Goal: Communication & Community: Answer question/provide support

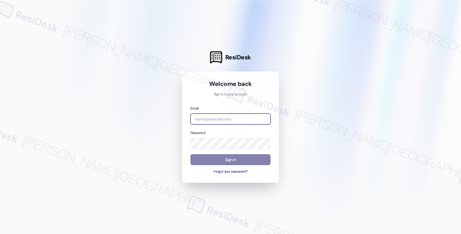
click at [206, 116] on input "email" at bounding box center [231, 119] width 80 height 11
type input "[EMAIL_ADDRESS][PERSON_NAME][DOMAIN_NAME]"
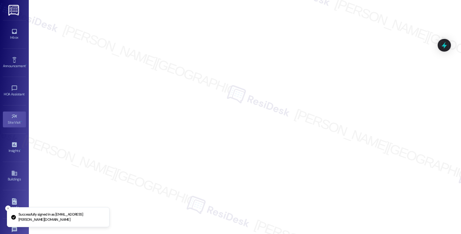
click at [12, 33] on icon at bounding box center [14, 31] width 5 height 5
